Goal: Information Seeking & Learning: Learn about a topic

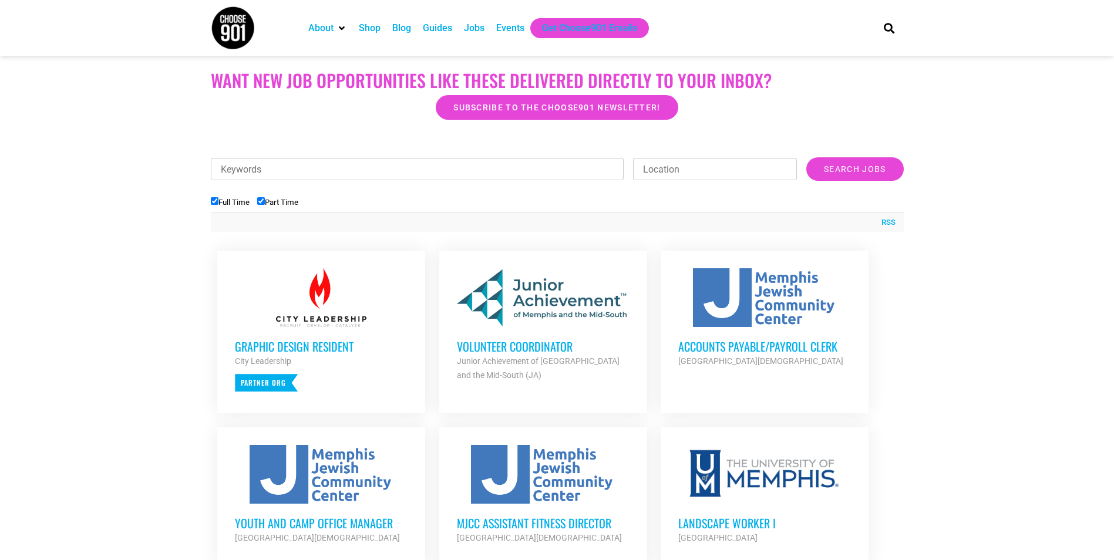
scroll to position [271, 0]
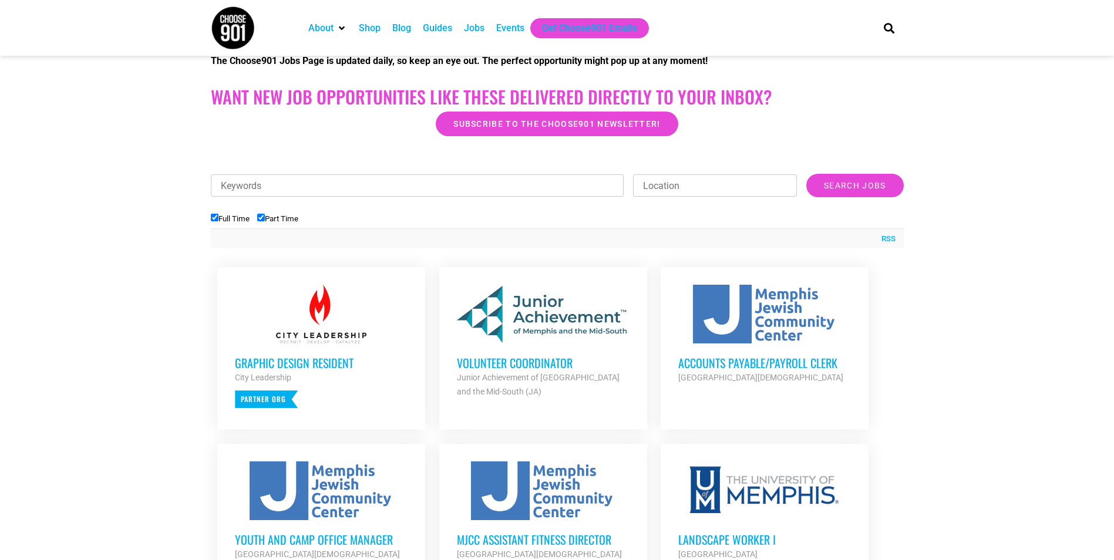
click at [503, 189] on input "Keywords" at bounding box center [417, 185] width 413 height 22
type input "residential director"
click at [806, 174] on input "Search Jobs" at bounding box center [854, 185] width 97 height 23
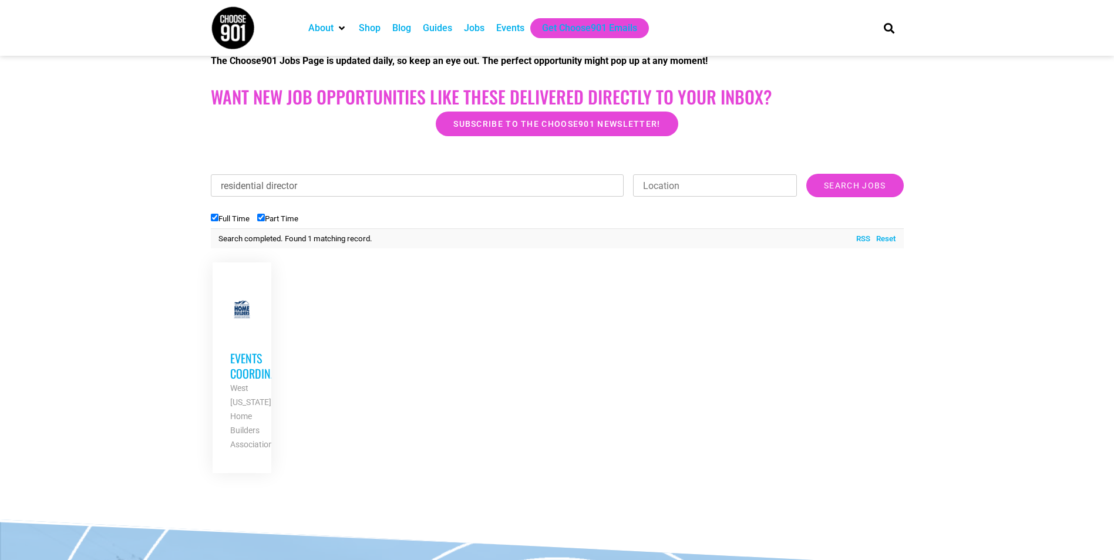
click at [262, 216] on input "Part Time" at bounding box center [261, 218] width 8 height 8
checkbox input "false"
click at [245, 352] on h3 "Events Coordinator" at bounding box center [241, 366] width 23 height 31
